Goal: Task Accomplishment & Management: Use online tool/utility

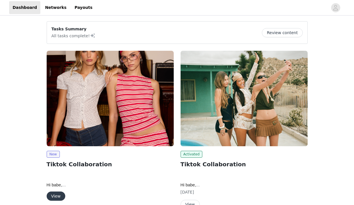
scroll to position [60, 0]
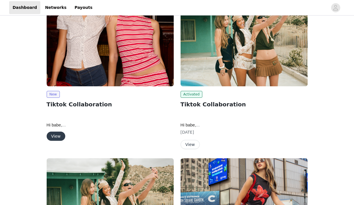
click at [55, 135] on button "View" at bounding box center [56, 135] width 19 height 9
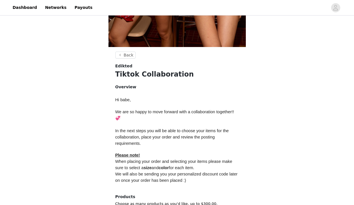
scroll to position [235, 0]
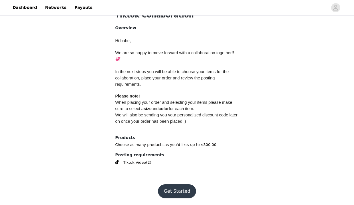
click at [169, 185] on button "Get Started" at bounding box center [177, 191] width 38 height 14
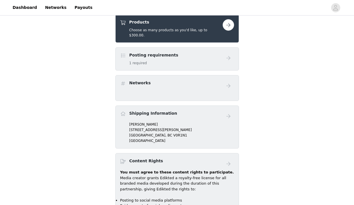
scroll to position [228, 0]
click at [156, 54] on div "Posting requirements 1 required" at bounding box center [153, 58] width 49 height 13
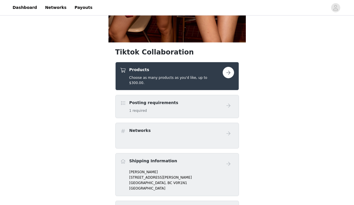
scroll to position [181, 0]
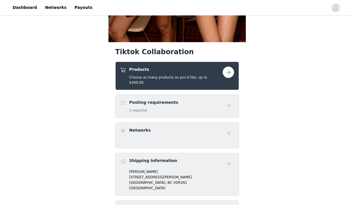
click at [229, 74] on button "button" at bounding box center [228, 71] width 11 height 11
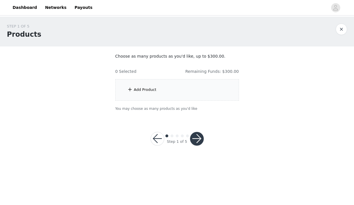
click at [200, 87] on div "Add Product" at bounding box center [177, 89] width 124 height 21
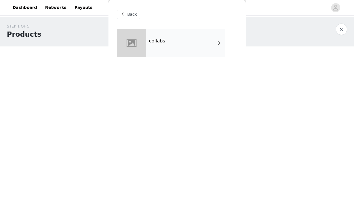
click at [193, 52] on div "collabs" at bounding box center [186, 43] width 80 height 29
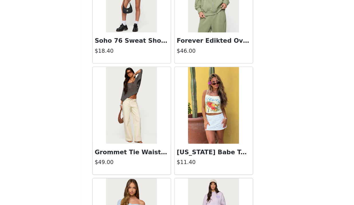
scroll to position [260, 0]
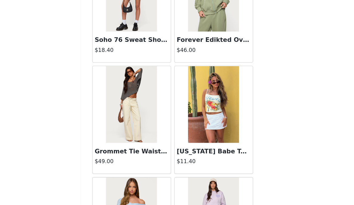
click at [153, 134] on img at bounding box center [146, 129] width 38 height 57
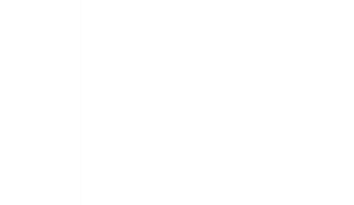
scroll to position [0, 0]
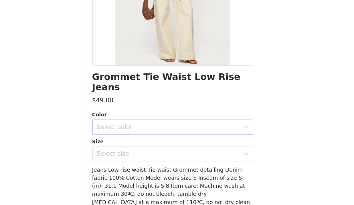
click at [168, 144] on div "Select color" at bounding box center [174, 147] width 107 height 6
click at [164, 151] on li "BEIGE" at bounding box center [177, 150] width 120 height 9
click at [163, 163] on div "Select size" at bounding box center [174, 166] width 107 height 6
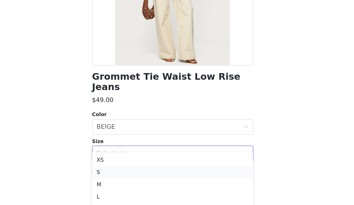
click at [156, 179] on li "S" at bounding box center [177, 180] width 120 height 9
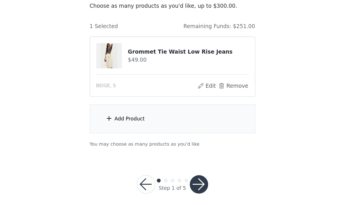
click at [164, 133] on div "Add Product" at bounding box center [177, 140] width 124 height 21
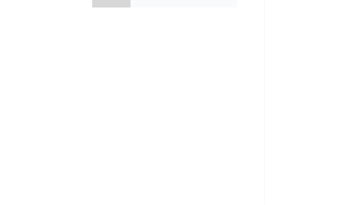
click at [173, 62] on div "collabs" at bounding box center [177, 47] width 120 height 37
click at [171, 58] on div "collabs" at bounding box center [177, 47] width 120 height 37
click at [170, 55] on div "collabs" at bounding box center [186, 43] width 80 height 29
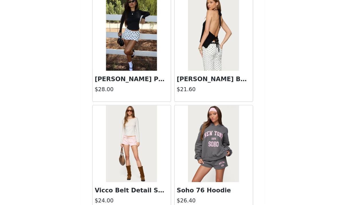
scroll to position [672, 0]
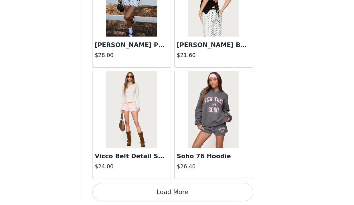
click at [169, 192] on button "Load More" at bounding box center [177, 195] width 120 height 14
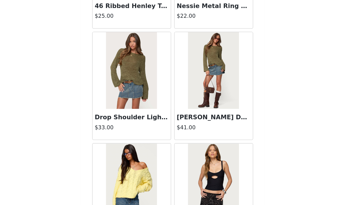
scroll to position [1368, 0]
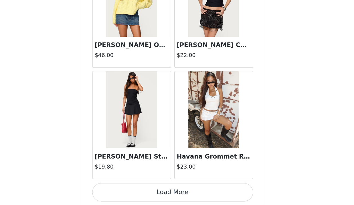
click at [172, 196] on button "Load More" at bounding box center [177, 195] width 120 height 14
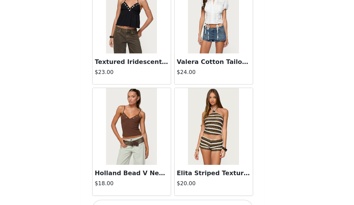
scroll to position [2333, 0]
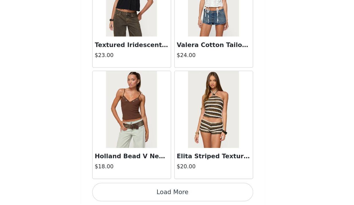
click at [164, 196] on button "Load More" at bounding box center [177, 195] width 120 height 14
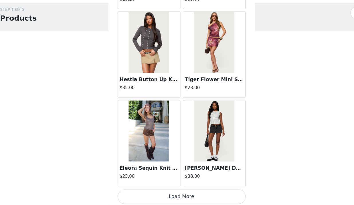
scroll to position [3164, 0]
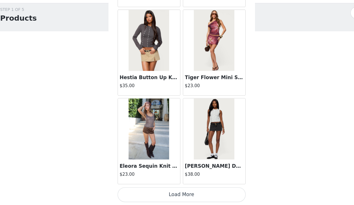
click at [176, 193] on button "Load More" at bounding box center [177, 195] width 120 height 14
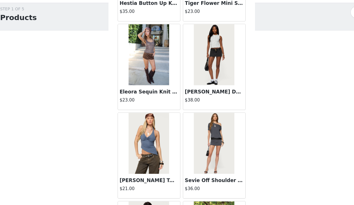
scroll to position [3234, 0]
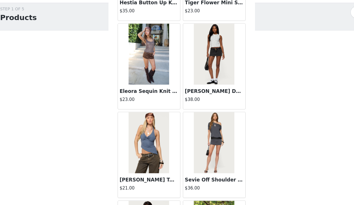
click at [151, 91] on img at bounding box center [146, 63] width 38 height 57
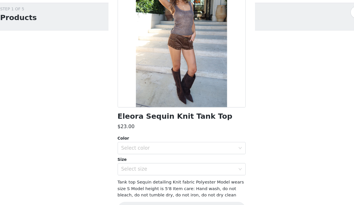
scroll to position [54, 0]
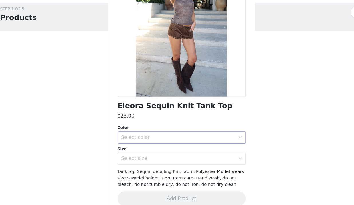
click at [141, 140] on div "Select color" at bounding box center [174, 142] width 107 height 6
click at [142, 152] on li "BROWN" at bounding box center [177, 153] width 120 height 9
click at [141, 162] on div "Select size" at bounding box center [174, 161] width 107 height 6
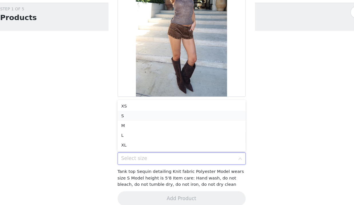
click at [130, 117] on li "S" at bounding box center [177, 121] width 120 height 9
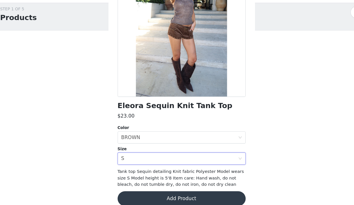
click at [134, 196] on button "Add Product" at bounding box center [177, 199] width 120 height 14
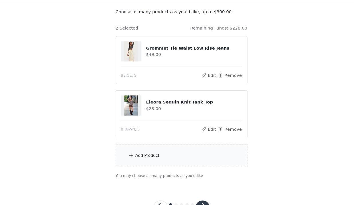
scroll to position [35, 0]
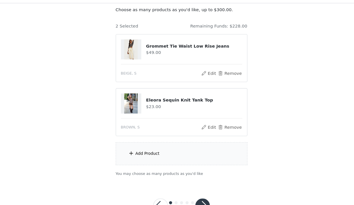
click at [141, 154] on div "Add Product" at bounding box center [145, 157] width 23 height 6
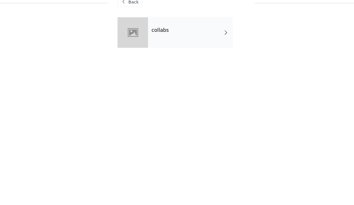
click at [165, 34] on div "collabs" at bounding box center [186, 43] width 80 height 29
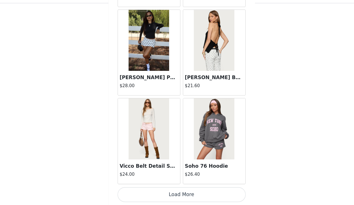
click at [179, 195] on button "Load More" at bounding box center [177, 195] width 120 height 14
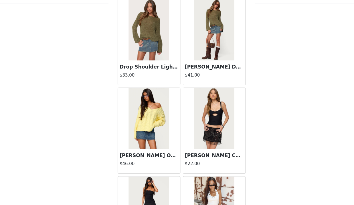
scroll to position [1503, 0]
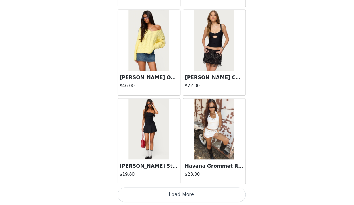
click at [171, 191] on button "Load More" at bounding box center [177, 195] width 120 height 14
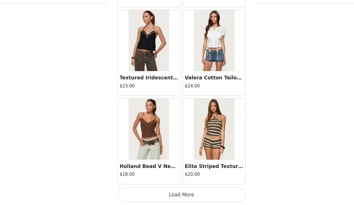
click at [174, 194] on button "Load More" at bounding box center [177, 195] width 120 height 14
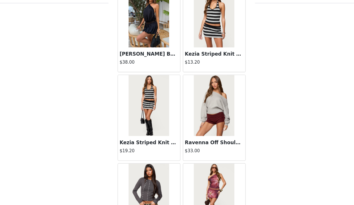
scroll to position [3164, 0]
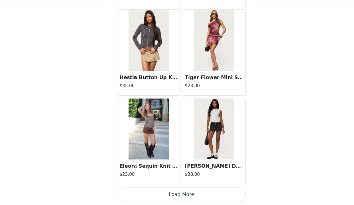
click at [177, 189] on button "Load More" at bounding box center [177, 195] width 120 height 14
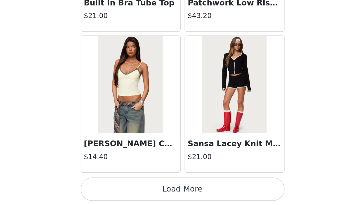
scroll to position [3995, 0]
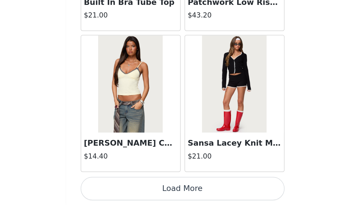
click at [193, 192] on button "Load More" at bounding box center [177, 195] width 120 height 14
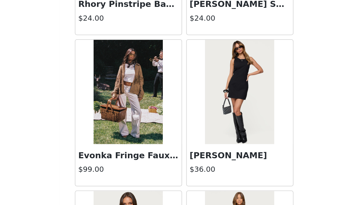
scroll to position [4240, 0]
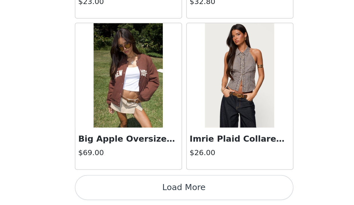
click at [203, 195] on button "Load More" at bounding box center [177, 195] width 120 height 14
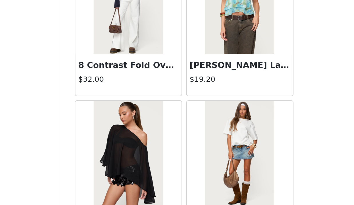
scroll to position [5458, 0]
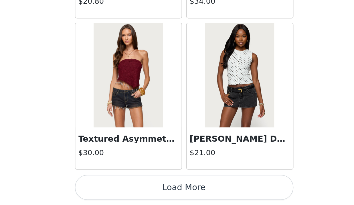
click at [188, 196] on button "Load More" at bounding box center [177, 195] width 120 height 14
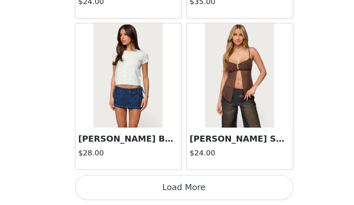
click at [188, 196] on button "Load More" at bounding box center [177, 195] width 120 height 14
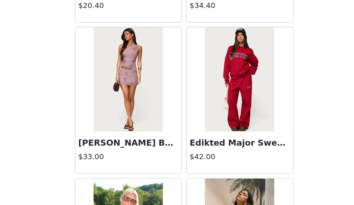
scroll to position [7318, 0]
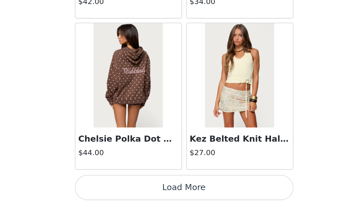
click at [192, 195] on button "Load More" at bounding box center [177, 195] width 120 height 14
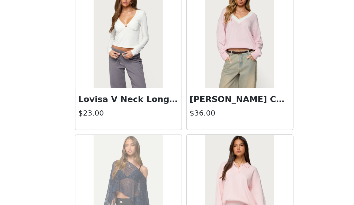
scroll to position [8149, 0]
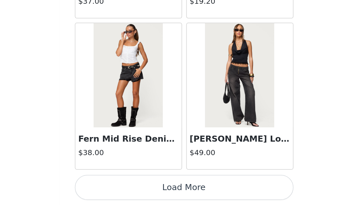
click at [191, 194] on button "Load More" at bounding box center [177, 195] width 120 height 14
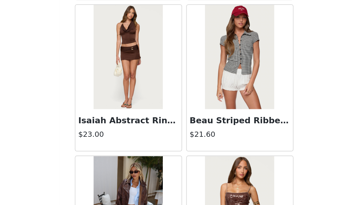
scroll to position [8980, 0]
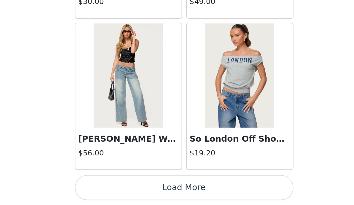
click at [185, 194] on button "Load More" at bounding box center [177, 195] width 120 height 14
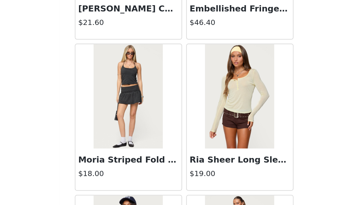
scroll to position [9811, 0]
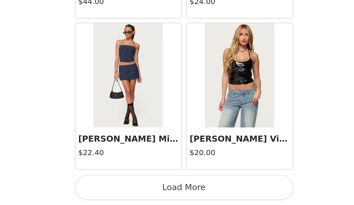
click at [181, 195] on button "Load More" at bounding box center [177, 195] width 120 height 14
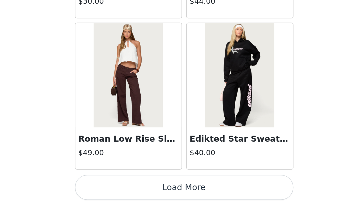
click at [190, 189] on button "Load More" at bounding box center [177, 195] width 120 height 14
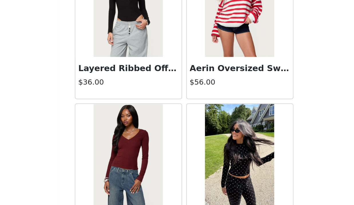
scroll to position [11473, 0]
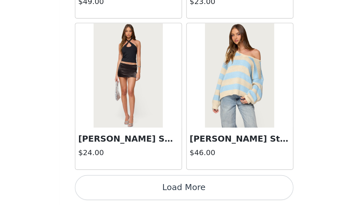
click at [194, 197] on button "Load More" at bounding box center [177, 195] width 120 height 14
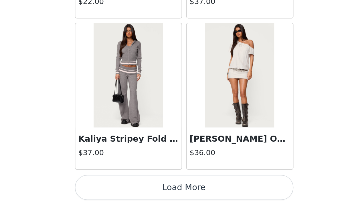
click at [190, 194] on button "Load More" at bounding box center [177, 195] width 120 height 14
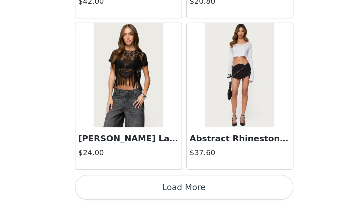
click at [187, 194] on button "Load More" at bounding box center [177, 195] width 120 height 14
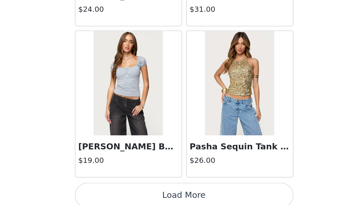
scroll to position [13965, 0]
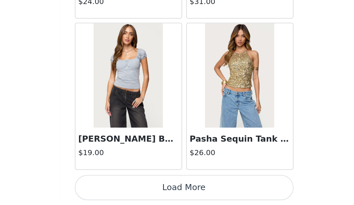
click at [178, 189] on button "Load More" at bounding box center [177, 195] width 120 height 14
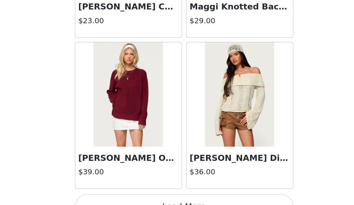
scroll to position [14796, 0]
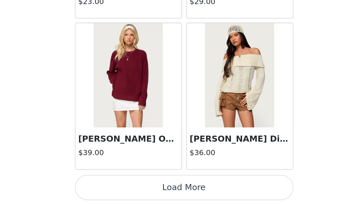
click at [180, 193] on button "Load More" at bounding box center [177, 195] width 120 height 14
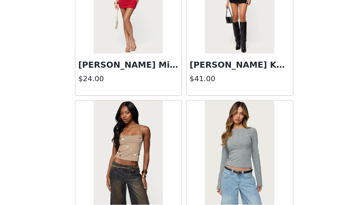
scroll to position [15627, 0]
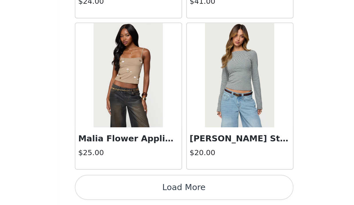
click at [182, 195] on button "Load More" at bounding box center [177, 195] width 120 height 14
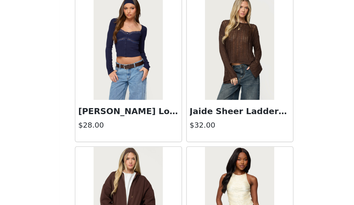
scroll to position [16458, 0]
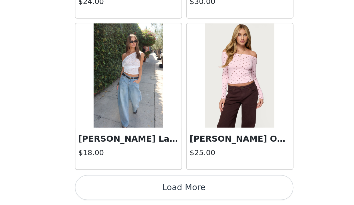
click at [188, 194] on button "Load More" at bounding box center [177, 195] width 120 height 14
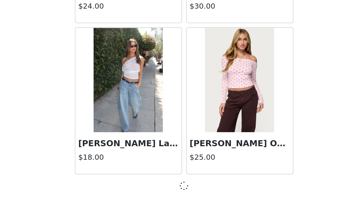
scroll to position [16455, 0]
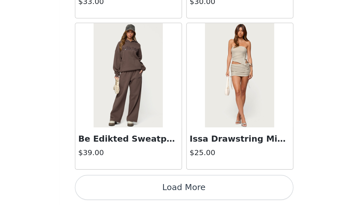
click at [188, 192] on button "Load More" at bounding box center [177, 195] width 120 height 14
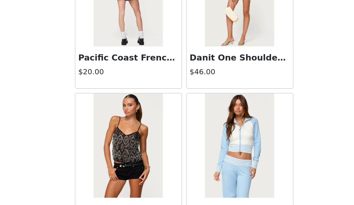
scroll to position [18119, 0]
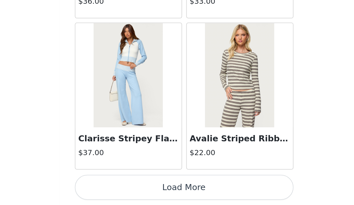
click at [182, 195] on button "Load More" at bounding box center [177, 195] width 120 height 14
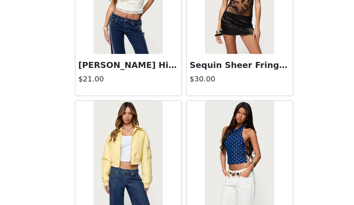
scroll to position [18950, 0]
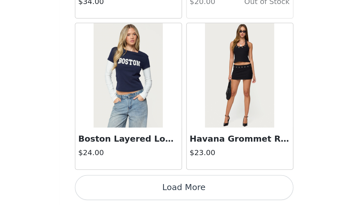
click at [180, 192] on button "Load More" at bounding box center [177, 195] width 120 height 14
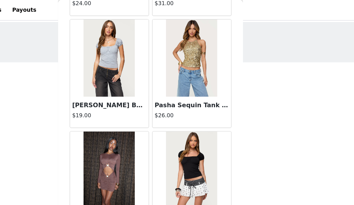
scroll to position [13970, 0]
